Goal: Task Accomplishment & Management: Manage account settings

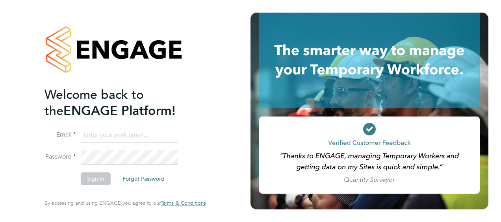
type input "[PERSON_NAME][EMAIL_ADDRESS][DOMAIN_NAME]"
click at [99, 179] on button "Sign In" at bounding box center [96, 179] width 30 height 13
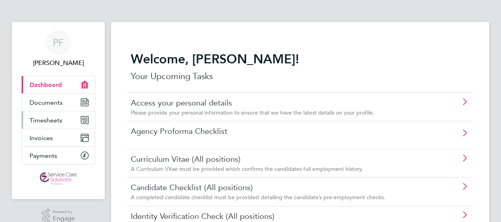
click at [84, 121] on icon "Main navigation" at bounding box center [83, 122] width 1 height 2
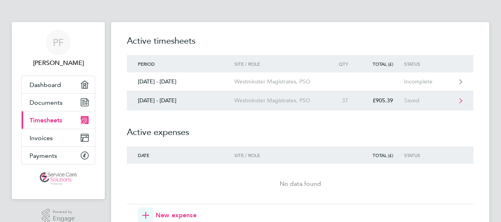
click at [149, 103] on div "25 - 31 Aug 2025" at bounding box center [181, 100] width 108 height 7
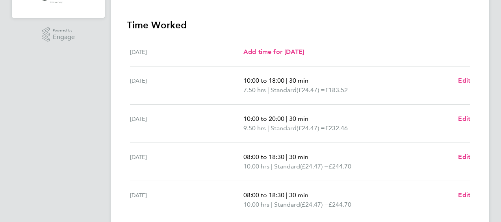
scroll to position [183, 0]
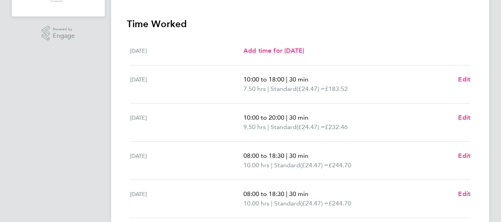
drag, startPoint x: 459, startPoint y: 154, endPoint x: 449, endPoint y: 159, distance: 11.6
click at [449, 159] on p "08:00 to 18:30 | 30 min" at bounding box center [348, 155] width 208 height 9
click at [463, 155] on span "Edit" at bounding box center [464, 155] width 12 height 7
select select "30"
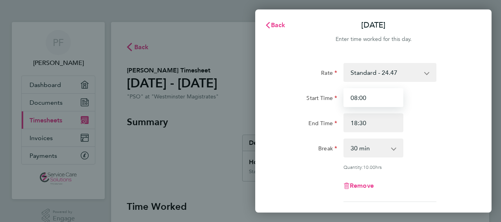
click at [377, 100] on input "08:00" at bounding box center [374, 97] width 60 height 19
type input "08:30"
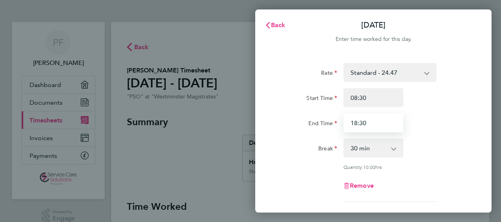
click at [368, 124] on input "18:30" at bounding box center [374, 122] width 60 height 19
type input "1"
type input "18:30"
click at [426, 119] on div "End Time 18:30" at bounding box center [373, 122] width 199 height 19
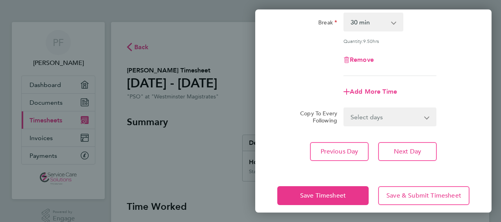
scroll to position [134, 0]
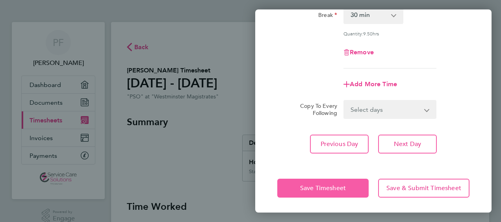
click at [347, 187] on button "Save Timesheet" at bounding box center [322, 188] width 91 height 19
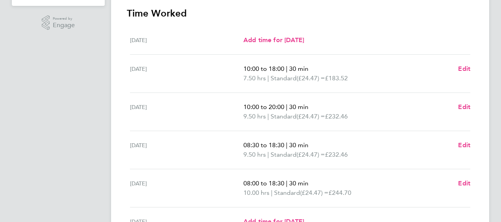
scroll to position [195, 0]
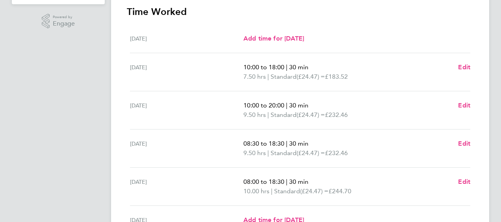
drag, startPoint x: 464, startPoint y: 182, endPoint x: 407, endPoint y: 198, distance: 59.3
click at [407, 198] on div "Fri 29 Aug 08:00 to 18:30 | 30 min 10.00 hrs | Standard (£24.47) = £244.70 Edit" at bounding box center [300, 187] width 340 height 38
click at [462, 181] on span "Edit" at bounding box center [464, 181] width 12 height 7
select select "30"
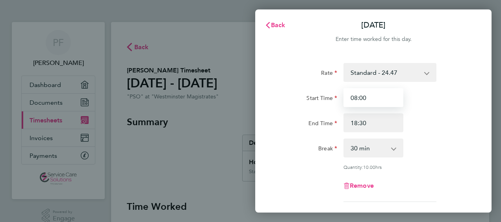
click at [370, 100] on input "08:00" at bounding box center [374, 97] width 60 height 19
type input "08:30"
drag, startPoint x: 408, startPoint y: 185, endPoint x: 301, endPoint y: 182, distance: 106.8
click at [301, 182] on div "Remove" at bounding box center [373, 186] width 199 height 19
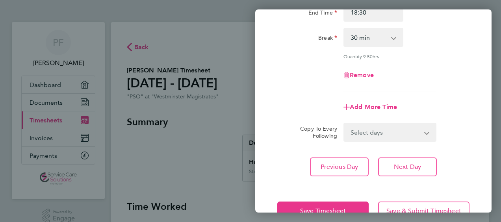
scroll to position [111, 0]
click at [301, 205] on button "Save Timesheet" at bounding box center [322, 210] width 91 height 19
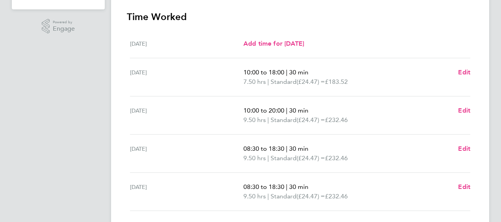
scroll to position [191, 0]
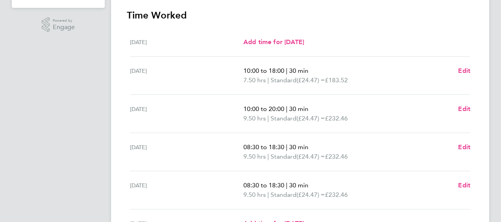
drag, startPoint x: 395, startPoint y: 15, endPoint x: 213, endPoint y: 144, distance: 223.6
click at [213, 144] on div "Thu 28 Aug" at bounding box center [186, 152] width 113 height 19
click at [465, 108] on span "Edit" at bounding box center [464, 108] width 12 height 7
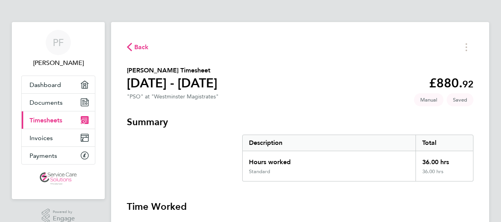
select select "30"
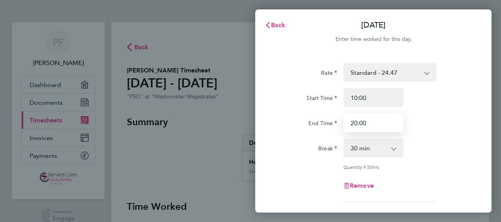
click at [385, 123] on input "20:00" at bounding box center [374, 122] width 60 height 19
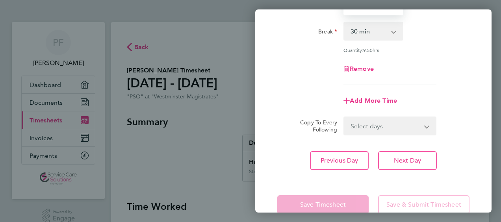
scroll to position [134, 0]
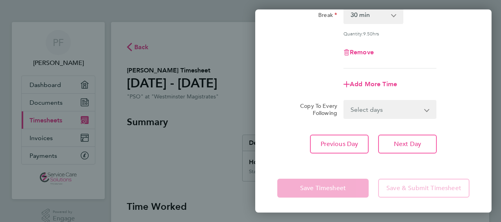
type input "20:30"
click at [332, 193] on app-form-button "Save Timesheet" at bounding box center [325, 188] width 96 height 19
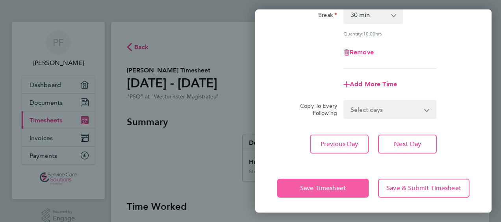
click at [332, 193] on button "Save Timesheet" at bounding box center [322, 188] width 91 height 19
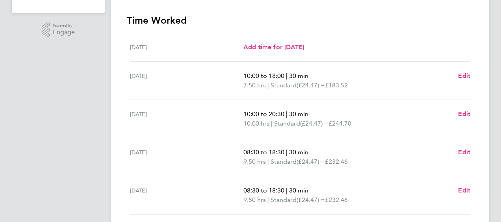
scroll to position [187, 0]
click at [466, 75] on span "Edit" at bounding box center [464, 75] width 12 height 7
select select "30"
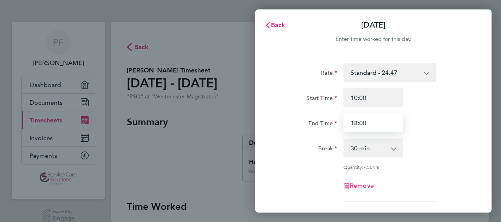
click at [376, 126] on input "18:00" at bounding box center [374, 122] width 60 height 19
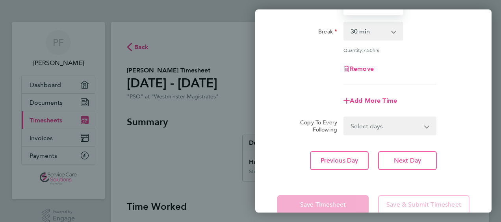
scroll to position [134, 0]
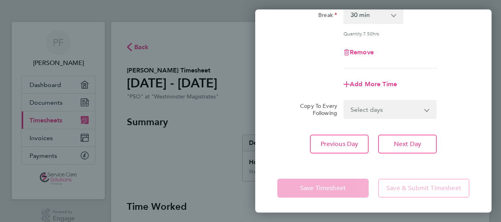
type input "18:30"
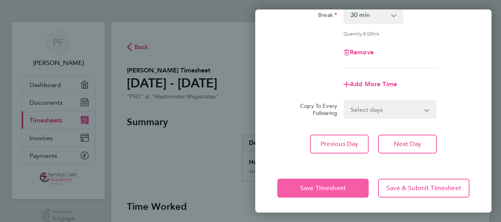
click at [314, 188] on app-form-button "Save Timesheet" at bounding box center [325, 188] width 96 height 19
click at [314, 188] on span "Save Timesheet" at bounding box center [323, 188] width 46 height 8
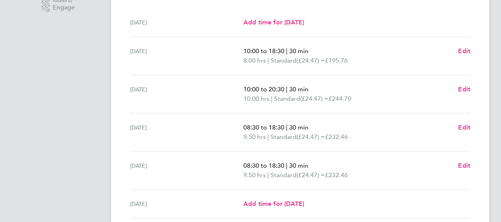
scroll to position [212, 0]
